Goal: Browse casually

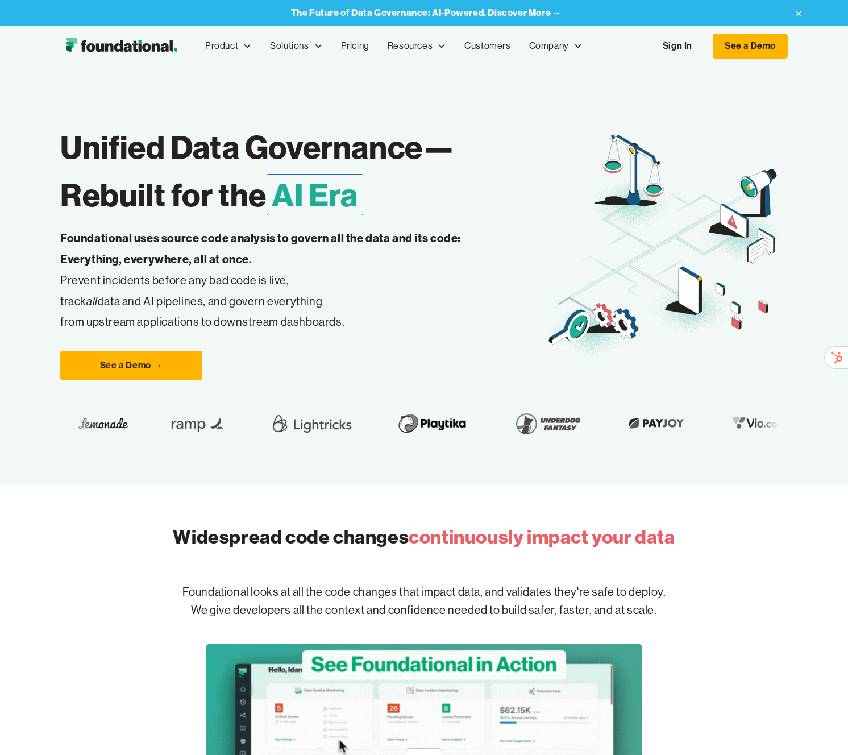
click at [119, 165] on h1 "Unified Data Governance— Rebuilt for the AI Era" at bounding box center [302, 170] width 485 height 95
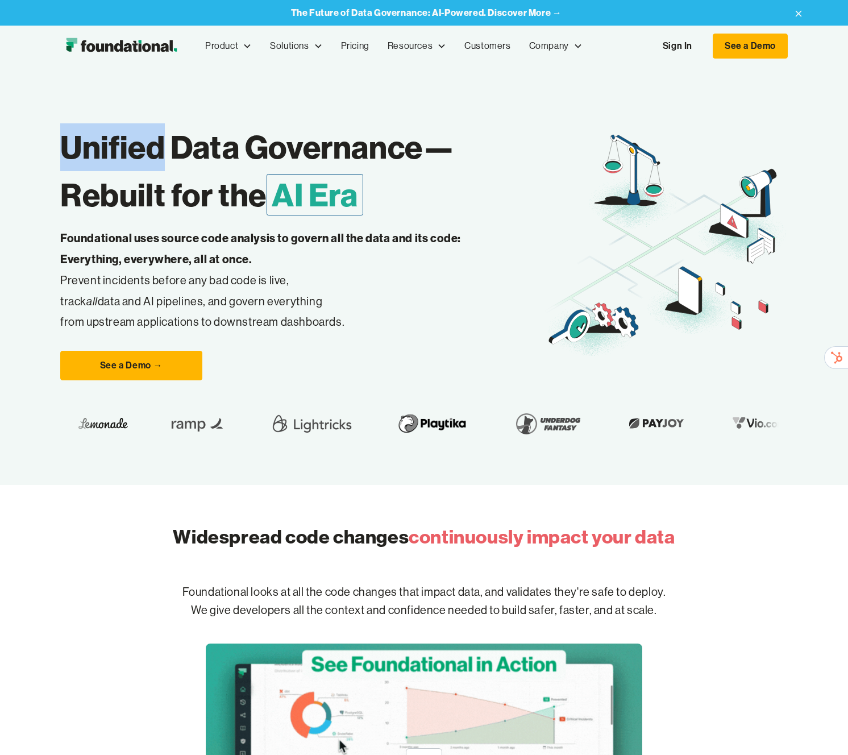
click at [119, 165] on h1 "Unified Data Governance— Rebuilt for the AI Era" at bounding box center [302, 170] width 485 height 95
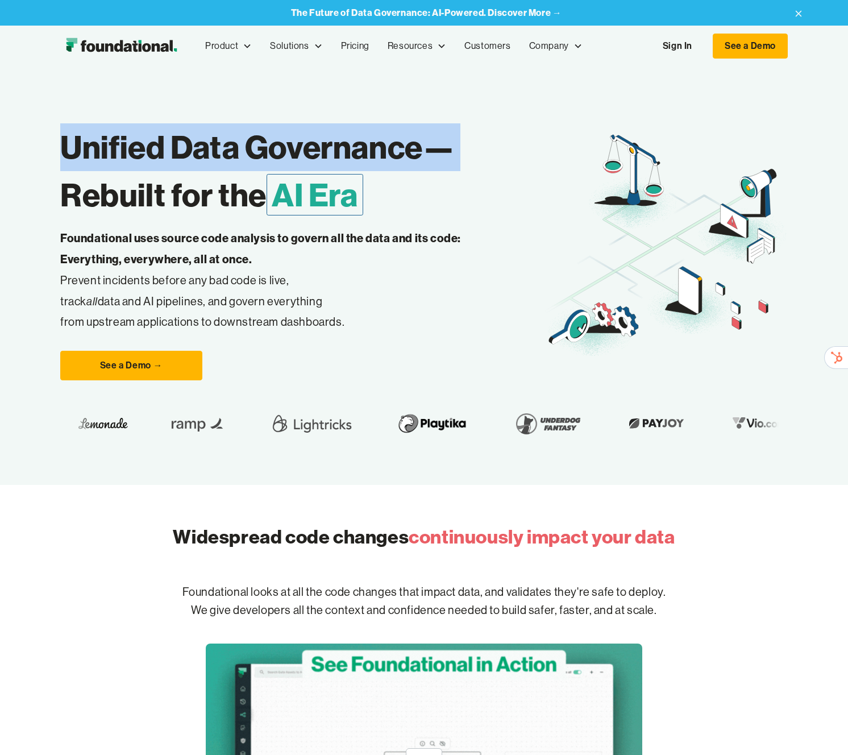
click at [119, 164] on h1 "Unified Data Governance— Rebuilt for the AI Era" at bounding box center [302, 170] width 485 height 95
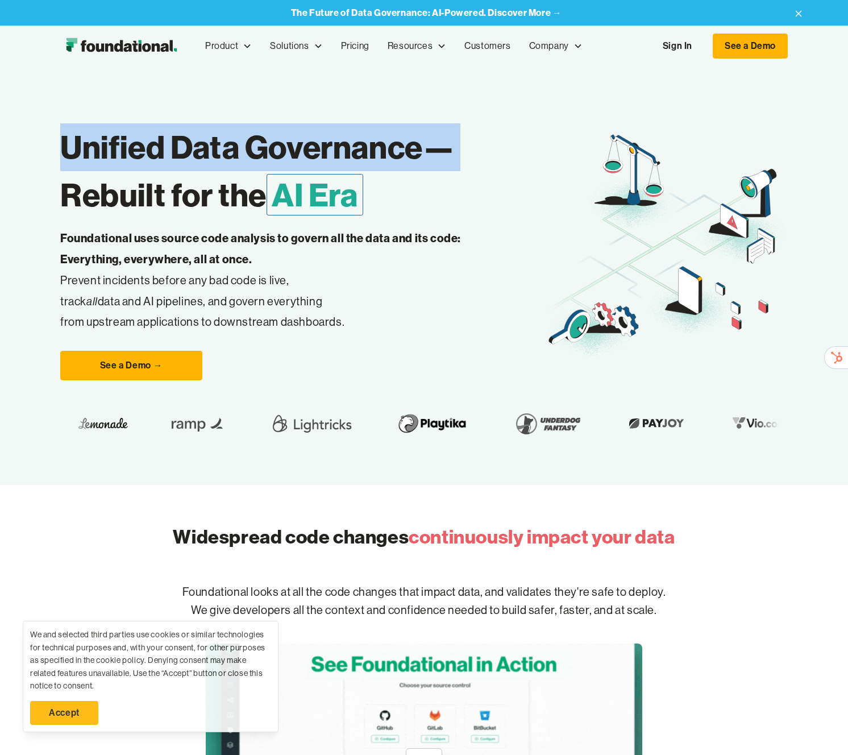
click at [131, 165] on h1 "Unified Data Governance— Rebuilt for the AI Era" at bounding box center [302, 170] width 485 height 95
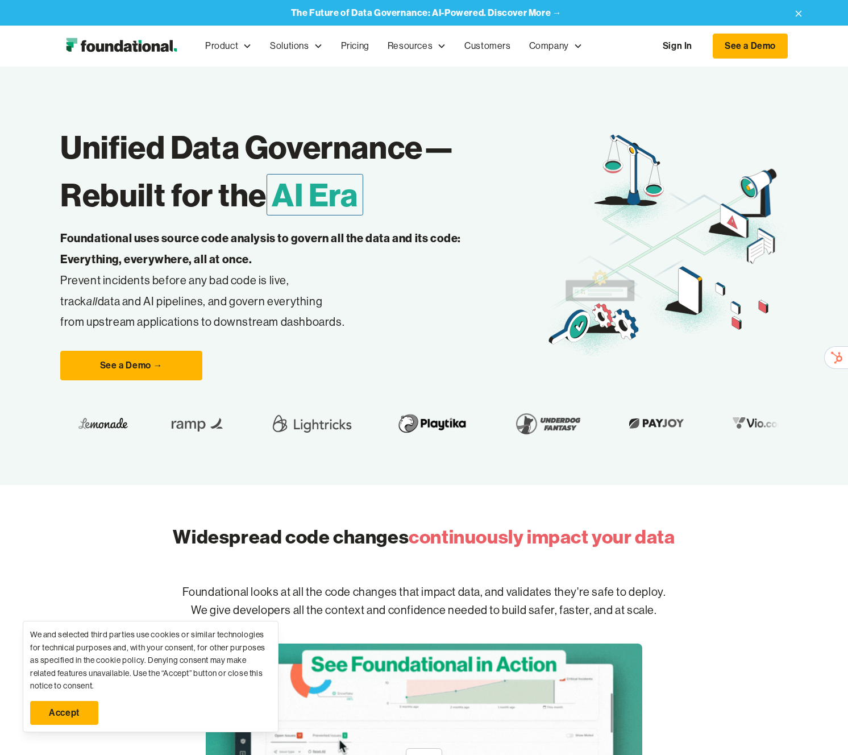
scroll to position [68, 0]
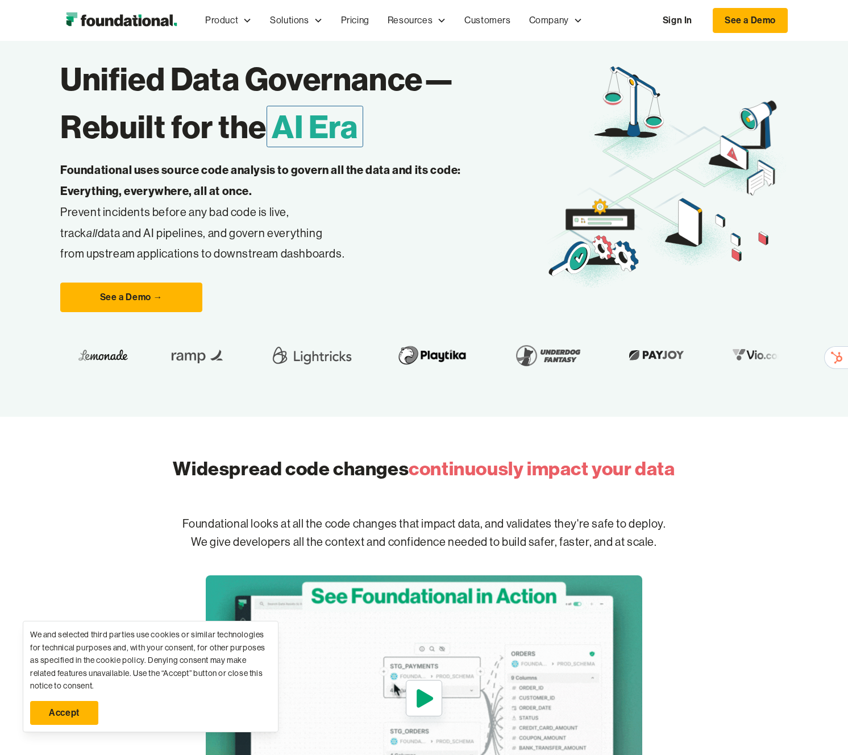
click at [302, 215] on p "Foundational uses source code analysis to govern all the data and its code: Eve…" at bounding box center [278, 212] width 436 height 105
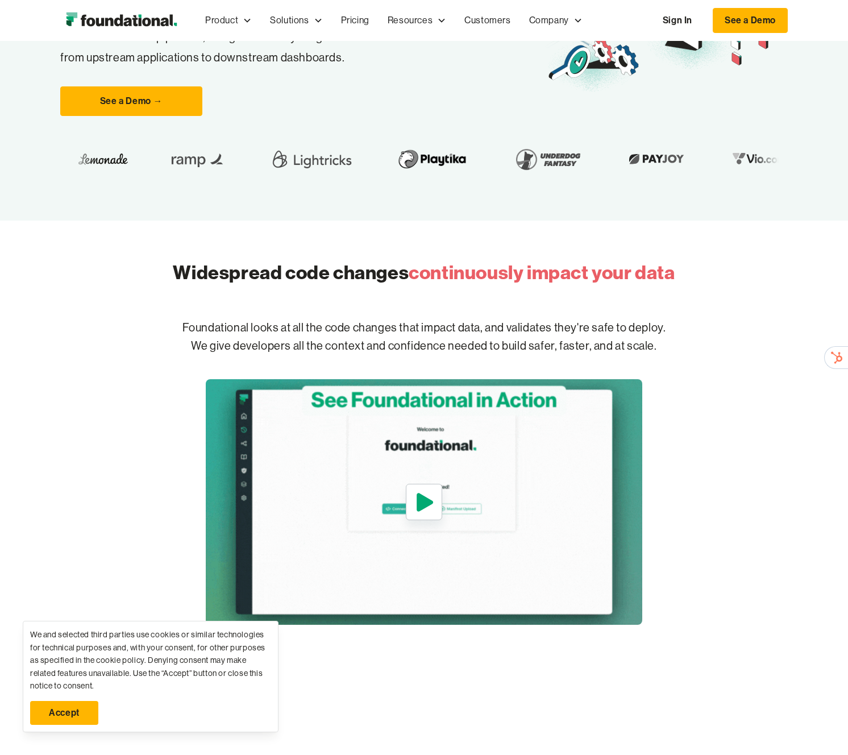
scroll to position [323, 0]
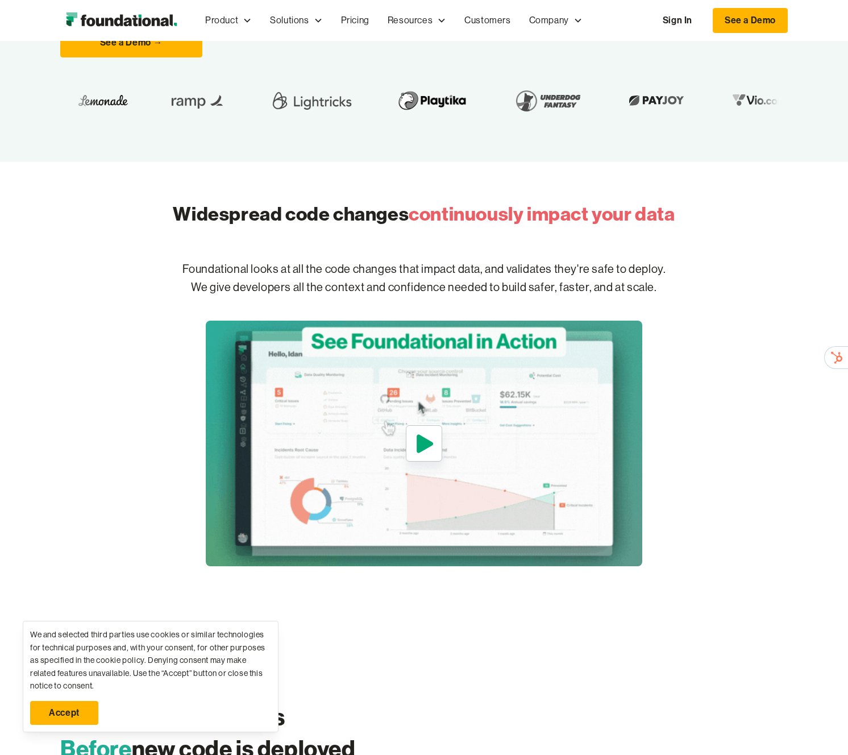
click at [324, 220] on h2 "Widespread code changes continuously impact your data" at bounding box center [424, 214] width 502 height 27
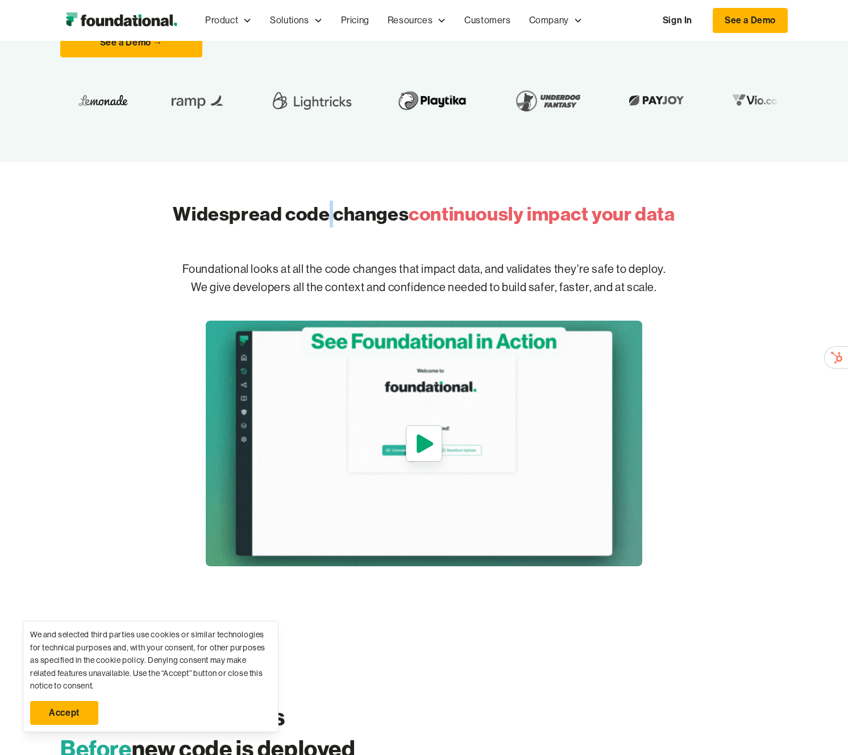
click at [324, 220] on h2 "Widespread code changes continuously impact your data" at bounding box center [424, 214] width 502 height 27
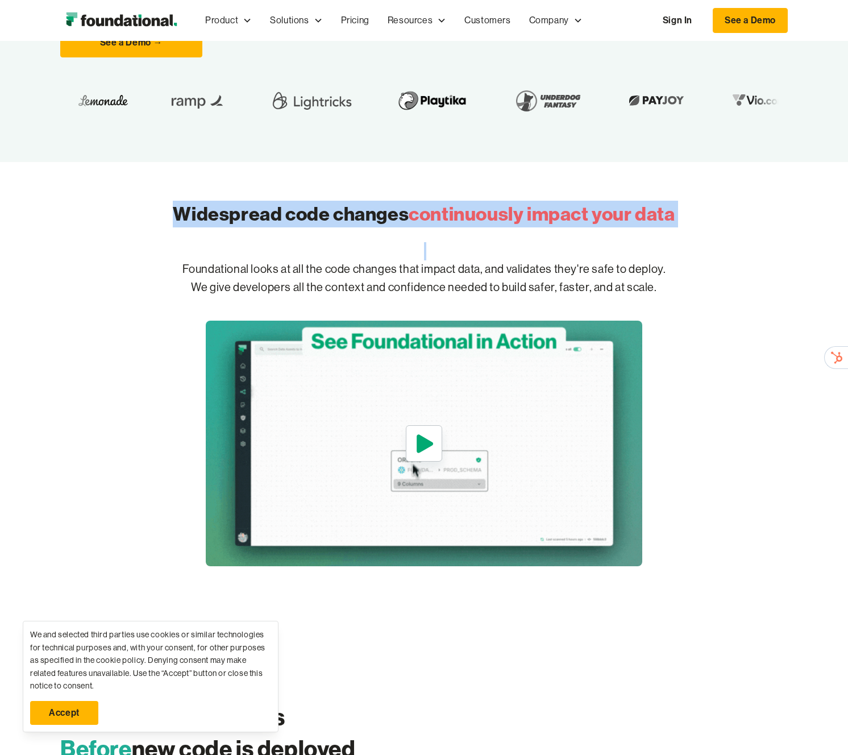
click at [324, 220] on h2 "Widespread code changes continuously impact your data" at bounding box center [424, 214] width 502 height 27
click at [348, 214] on h2 "Widespread code changes continuously impact your data" at bounding box center [424, 214] width 502 height 27
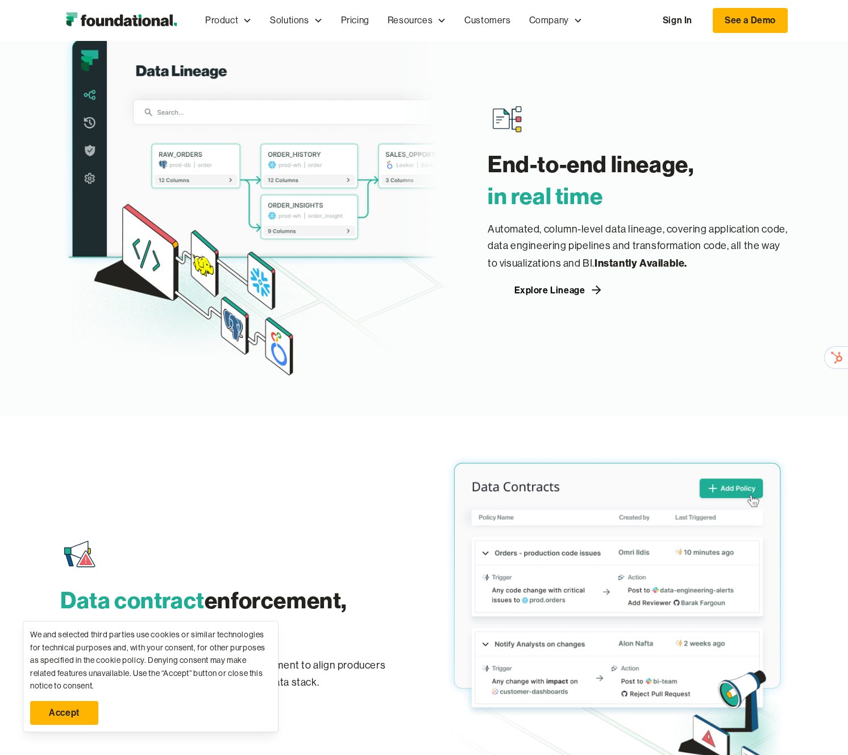
scroll to position [0, 0]
